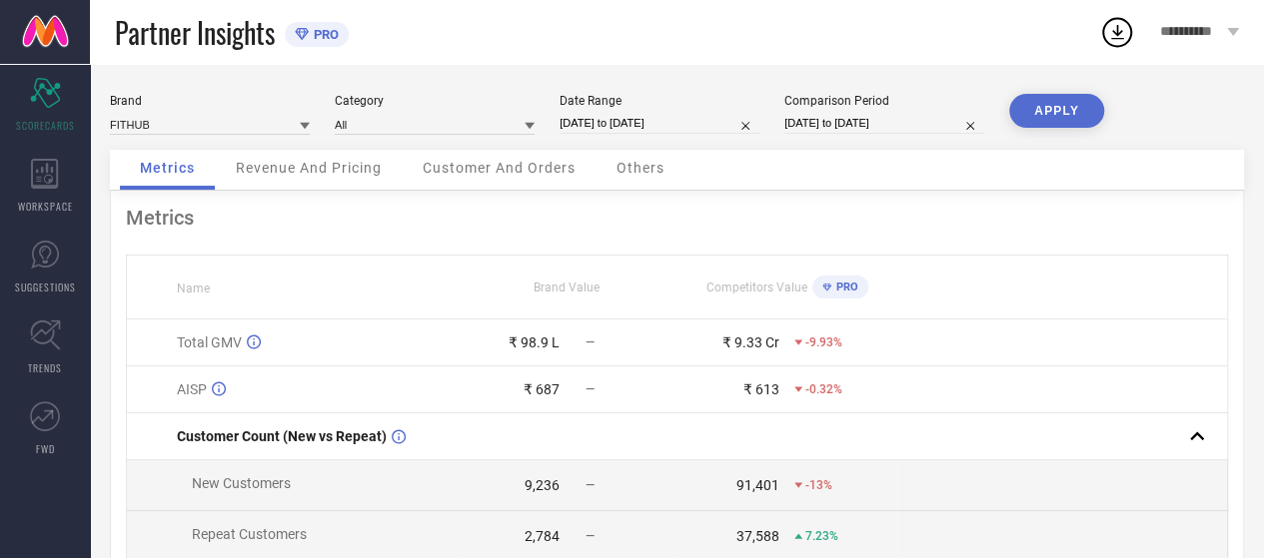
click at [615, 101] on div "Date Range" at bounding box center [659, 101] width 200 height 14
select select "7"
select select "2025"
select select "8"
select select "2025"
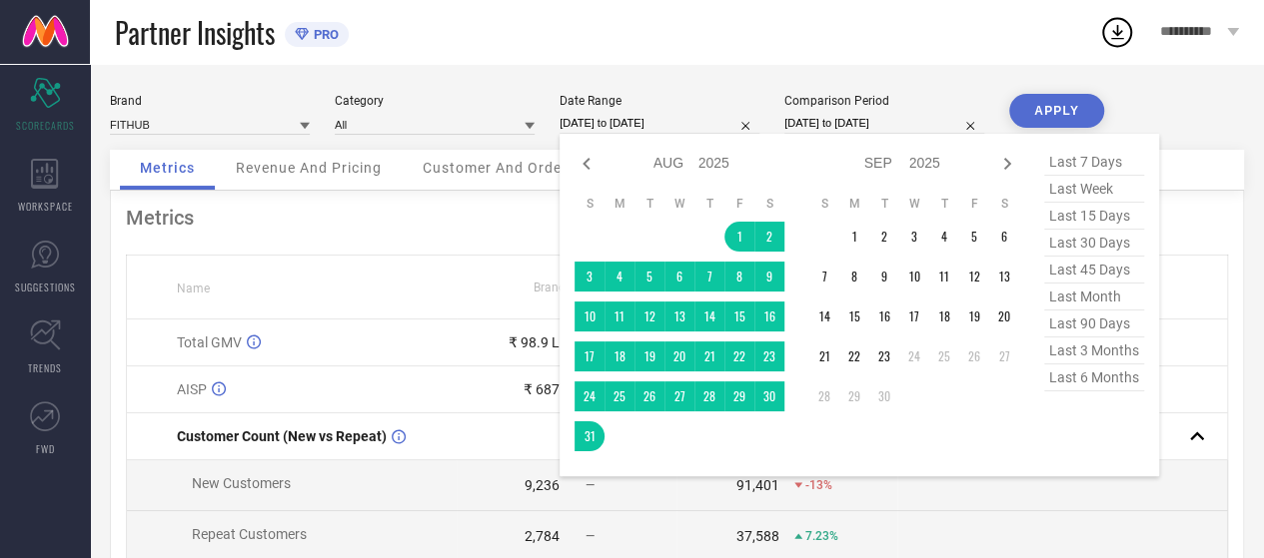
click at [625, 119] on input "[DATE] to [DATE]" at bounding box center [659, 123] width 200 height 21
click at [862, 233] on td "1" at bounding box center [854, 237] width 30 height 30
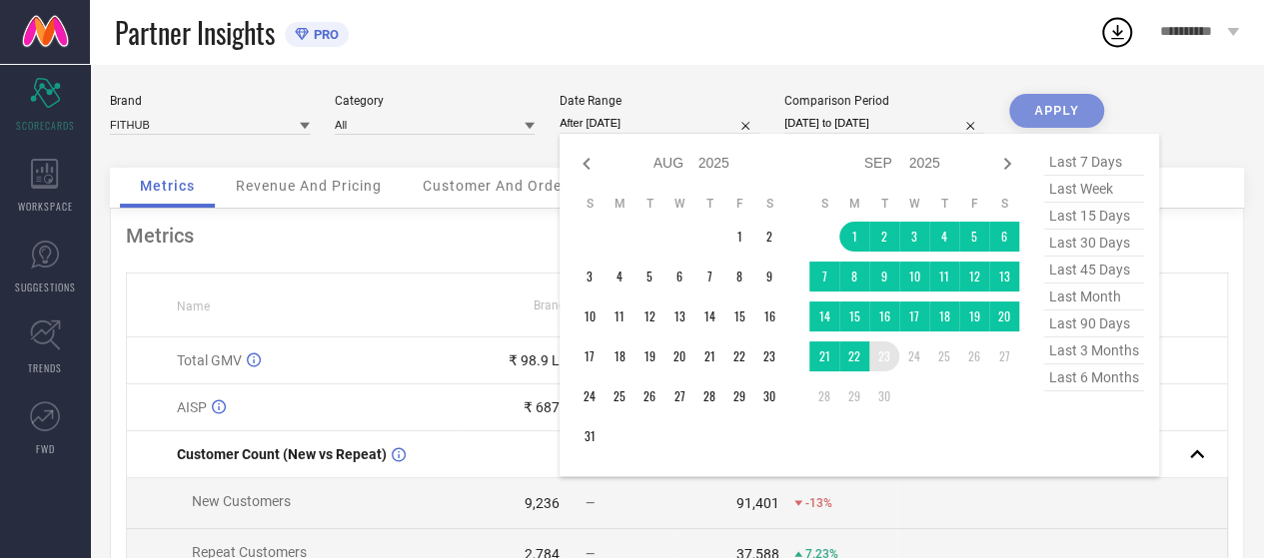
type input "[DATE] to [DATE]"
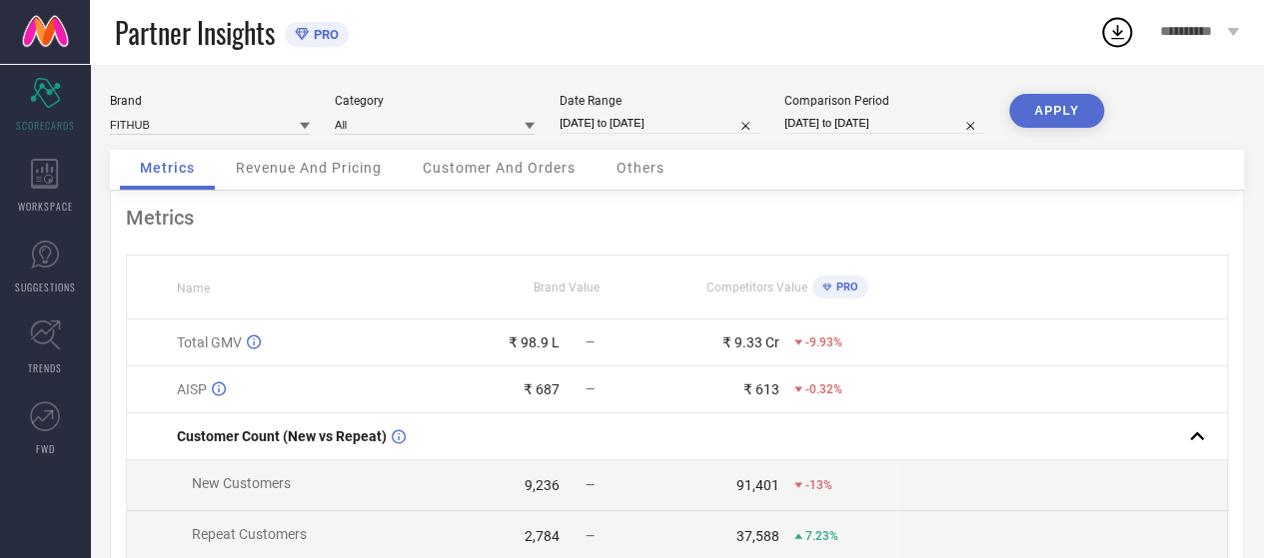
click at [901, 135] on div "Comparison Period [DATE] to [DATE]" at bounding box center [884, 114] width 200 height 41
click at [901, 131] on input "[DATE] to [DATE]" at bounding box center [884, 123] width 200 height 21
select select "7"
select select "2024"
select select "8"
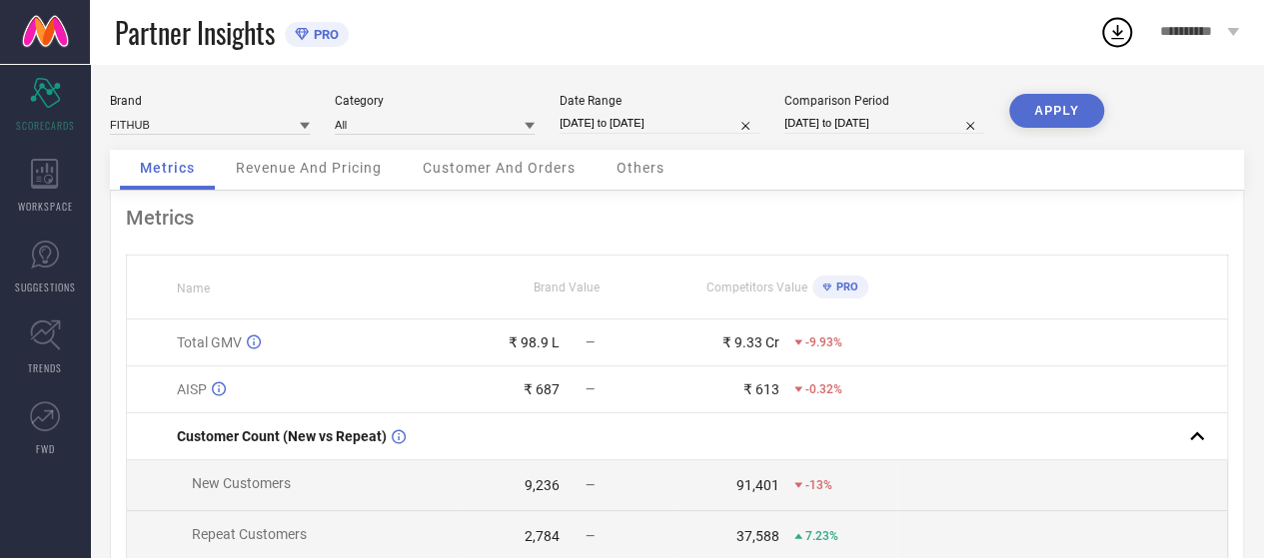
select select "2024"
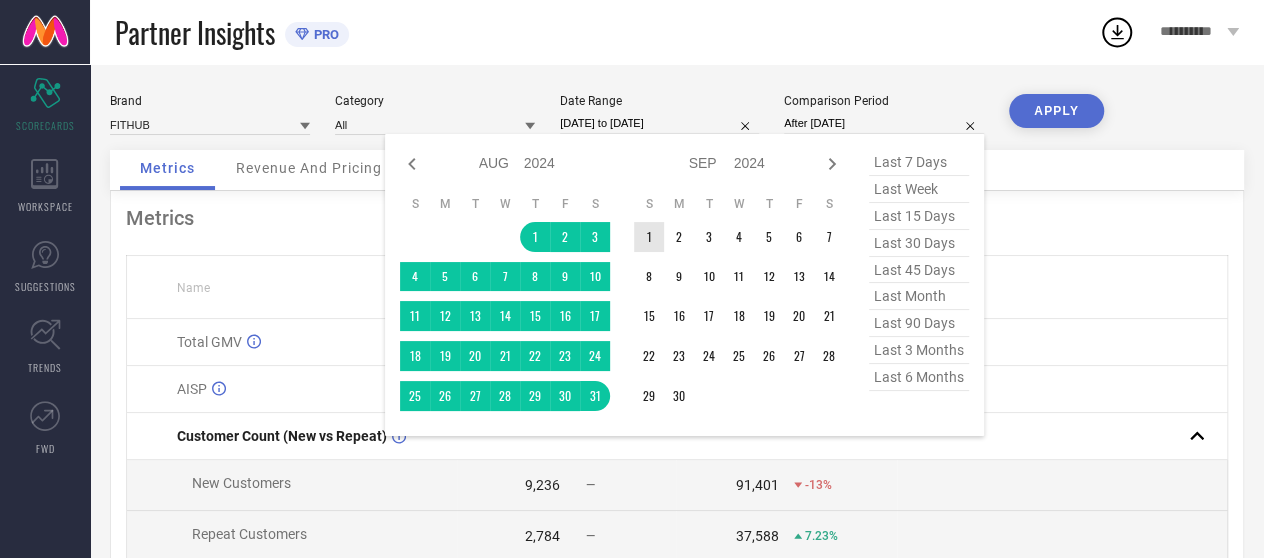
click at [658, 249] on td "1" at bounding box center [649, 237] width 30 height 30
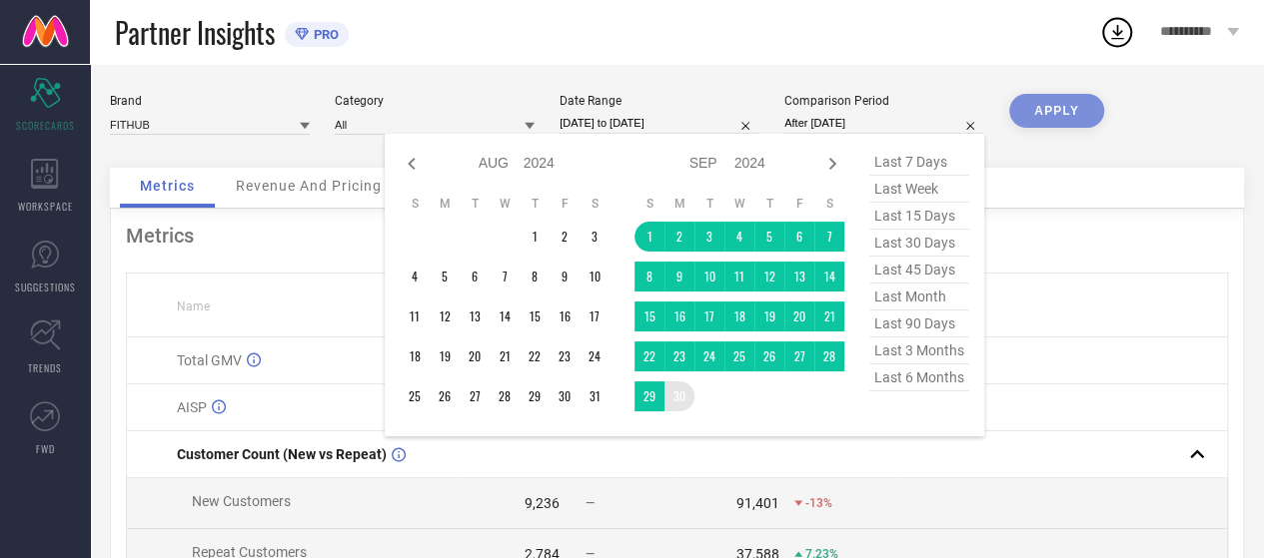
type input "[DATE] to [DATE]"
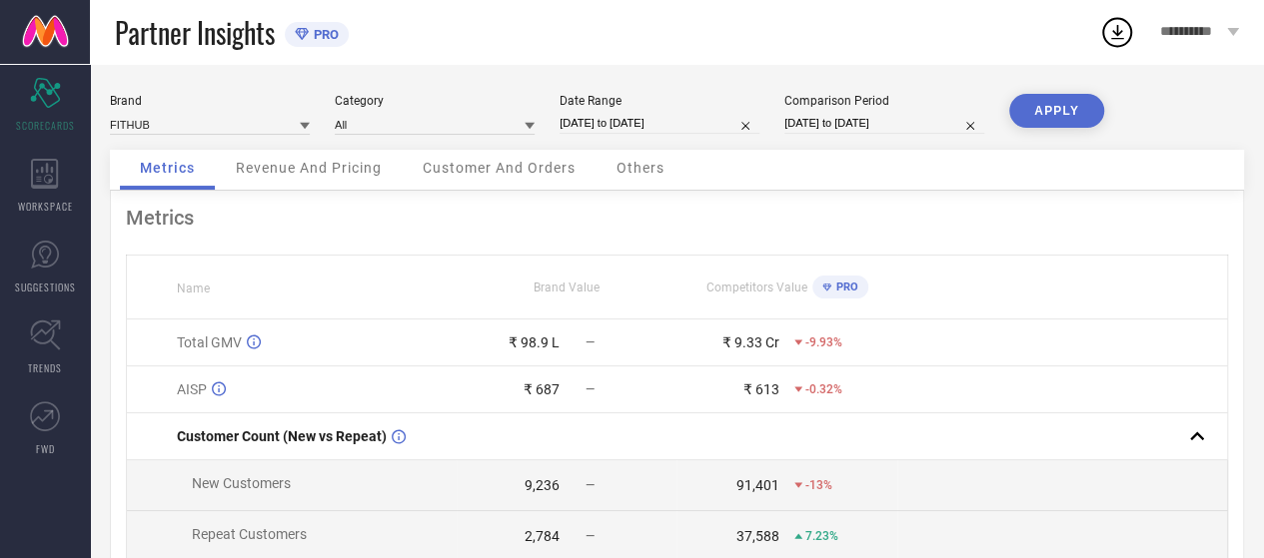
click at [1054, 109] on button "APPLY" at bounding box center [1056, 111] width 95 height 34
